Goal: Contribute content: Add original content to the website for others to see

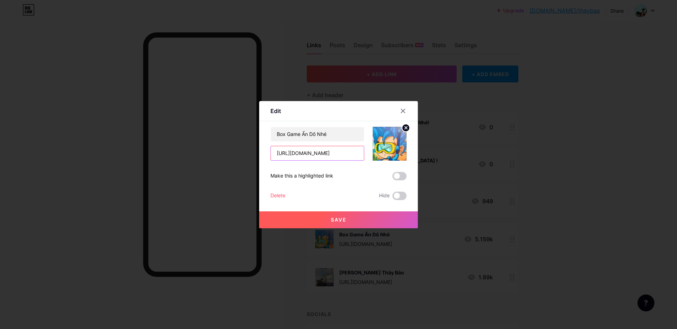
drag, startPoint x: 337, startPoint y: 155, endPoint x: 183, endPoint y: 169, distance: 155.3
click at [183, 169] on div "Edit Content YouTube Play YouTube video without leaving your page. ADD Vimeo Pl…" at bounding box center [338, 164] width 677 height 329
paste input "lffszj519"
type input "[URL][DOMAIN_NAME]"
click at [332, 219] on span "Save" at bounding box center [339, 220] width 16 height 6
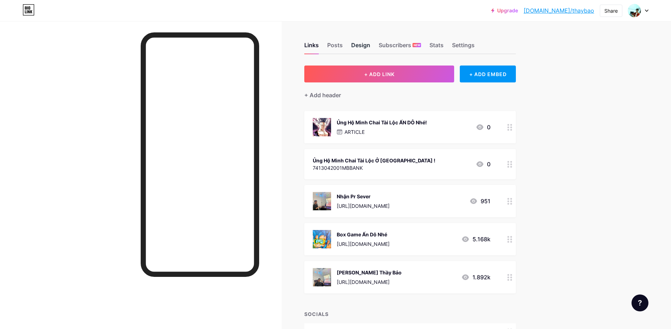
click at [370, 44] on div "Design" at bounding box center [360, 47] width 19 height 13
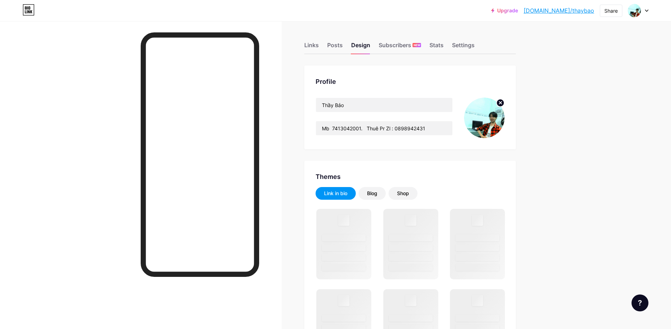
click at [492, 113] on img at bounding box center [484, 118] width 41 height 41
click at [501, 103] on circle at bounding box center [500, 103] width 8 height 8
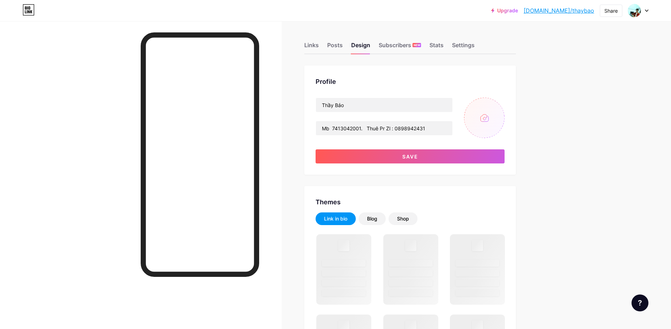
click at [487, 123] on input "file" at bounding box center [484, 118] width 41 height 41
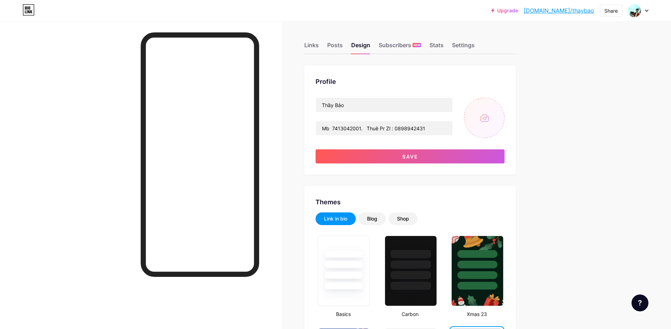
type input "C:\fakepath\z6887713945435_ad76ce8d5d50f1aff273e6b1c20f2892.jpg"
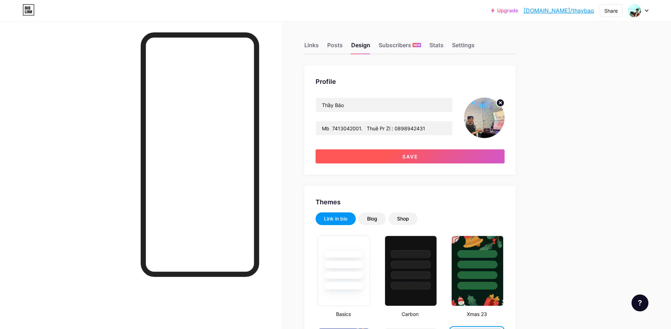
click at [391, 155] on button "Save" at bounding box center [409, 156] width 189 height 14
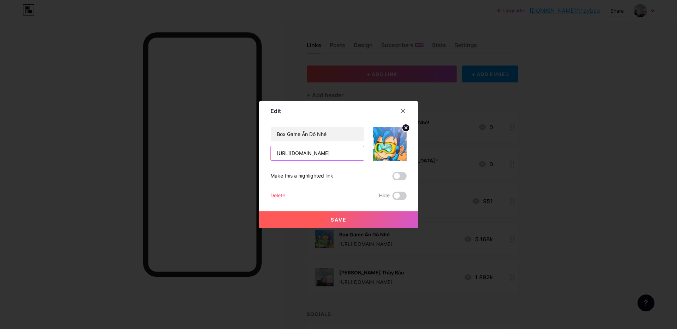
drag, startPoint x: 307, startPoint y: 153, endPoint x: 187, endPoint y: 160, distance: 119.7
click at [187, 160] on div "Edit Content YouTube Play YouTube video without leaving your page. ADD Vimeo Pl…" at bounding box center [338, 164] width 677 height 329
paste input "yokwfd64"
type input "https://zalo.me/g/yokwfd649"
click at [348, 223] on button "Save" at bounding box center [338, 219] width 159 height 17
